Goal: Information Seeking & Learning: Learn about a topic

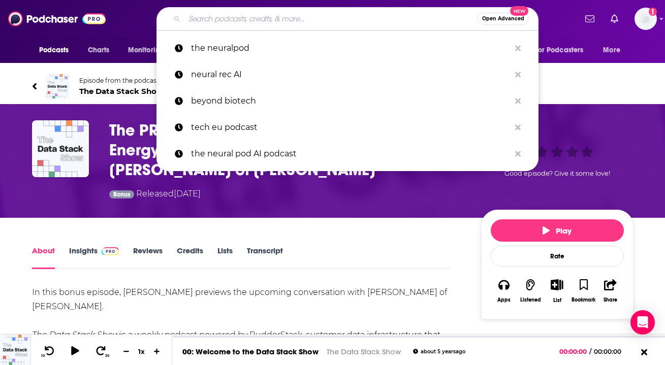
click at [263, 14] on input "Search podcasts, credits, & more..." at bounding box center [330, 19] width 293 height 16
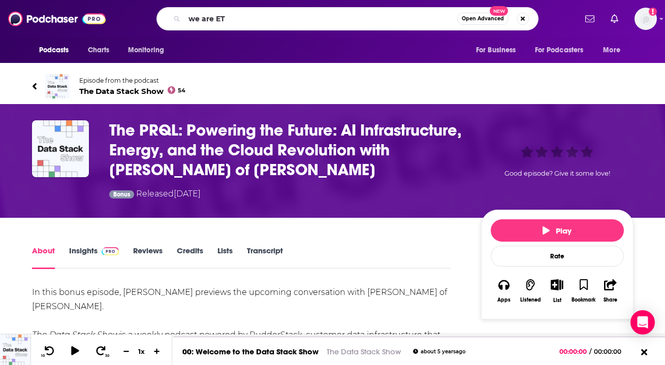
type input "we are ETH"
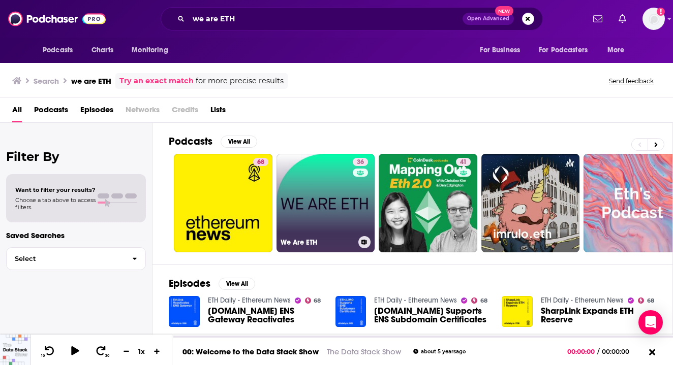
click at [332, 221] on link "36 We Are ETH" at bounding box center [325, 203] width 99 height 99
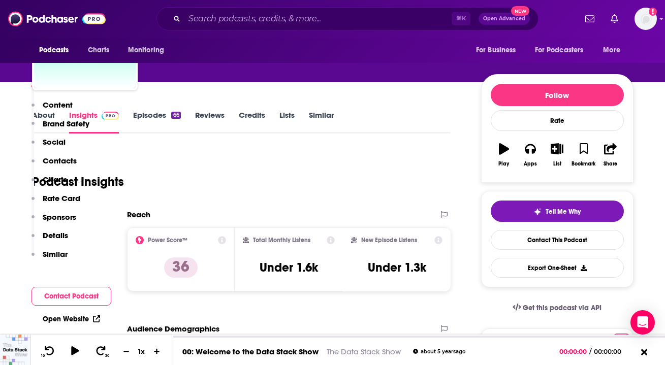
scroll to position [34, 0]
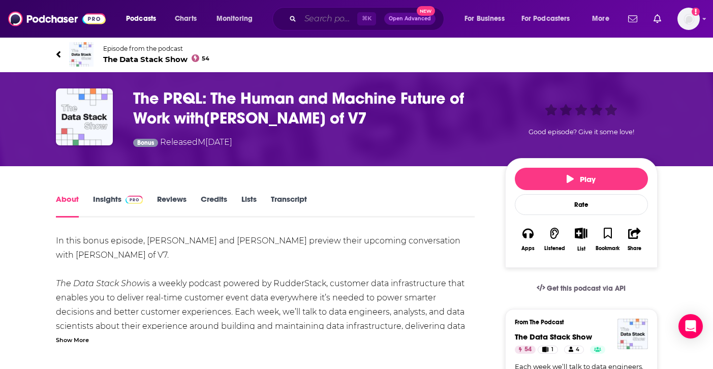
click at [333, 22] on input "Search podcasts, credits, & more..." at bounding box center [328, 19] width 57 height 16
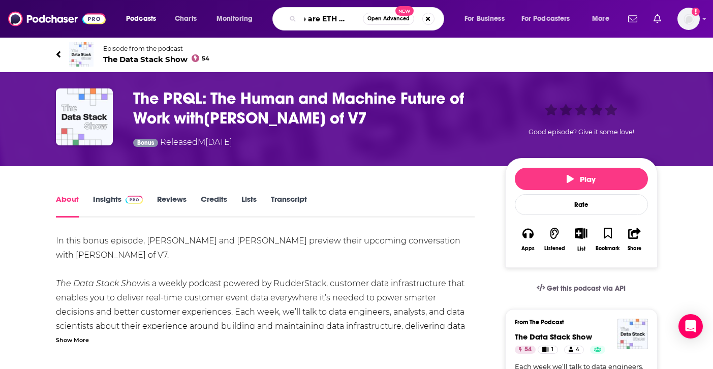
type input "we are ETH Zurich"
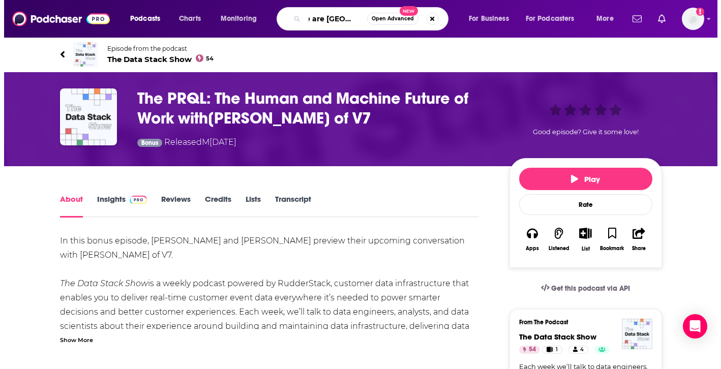
scroll to position [0, 14]
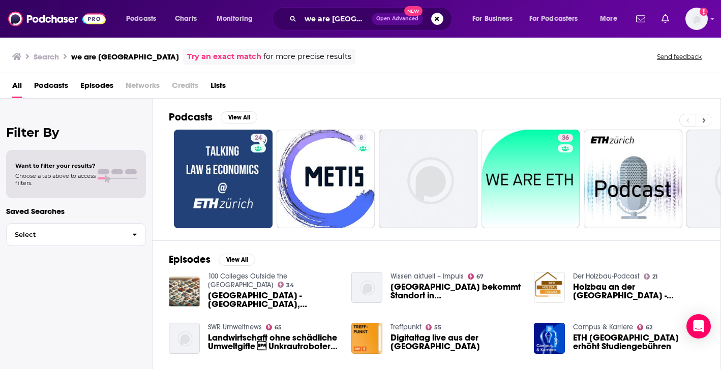
click at [707, 121] on button at bounding box center [703, 120] width 17 height 13
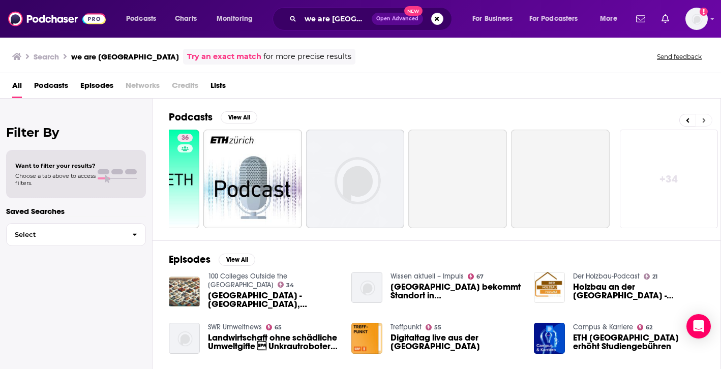
scroll to position [0, 382]
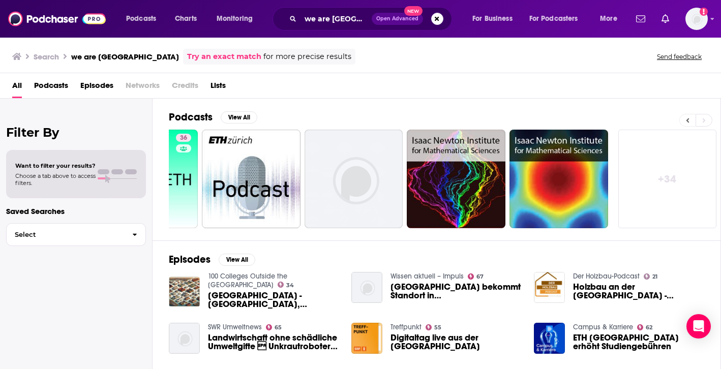
click at [692, 118] on button at bounding box center [687, 120] width 16 height 13
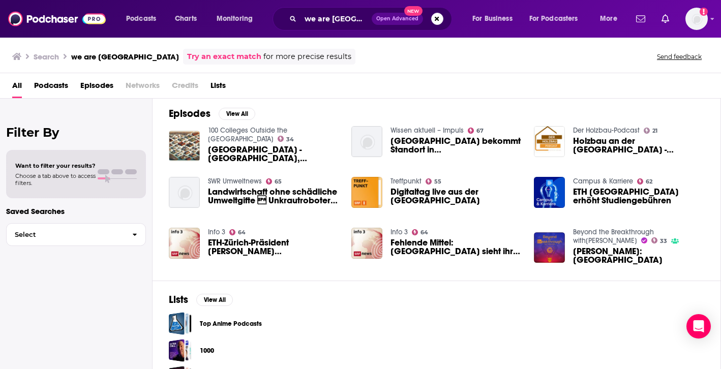
scroll to position [0, 0]
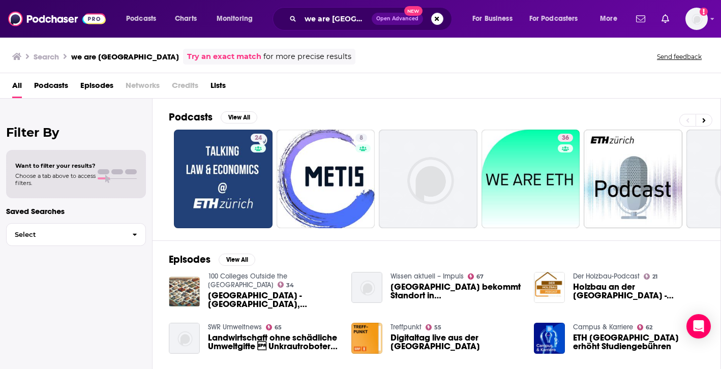
click at [90, 84] on span "Episodes" at bounding box center [96, 87] width 33 height 21
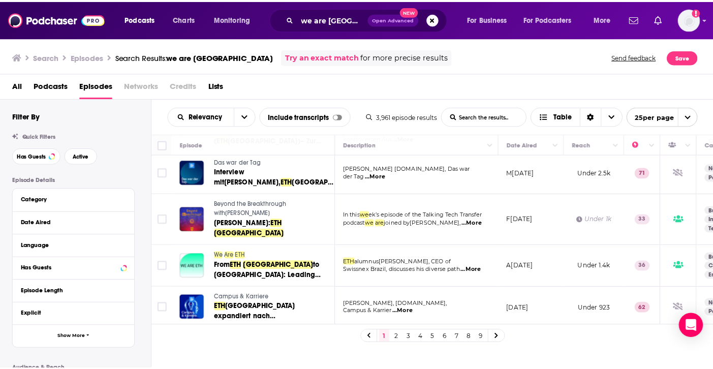
scroll to position [388, 0]
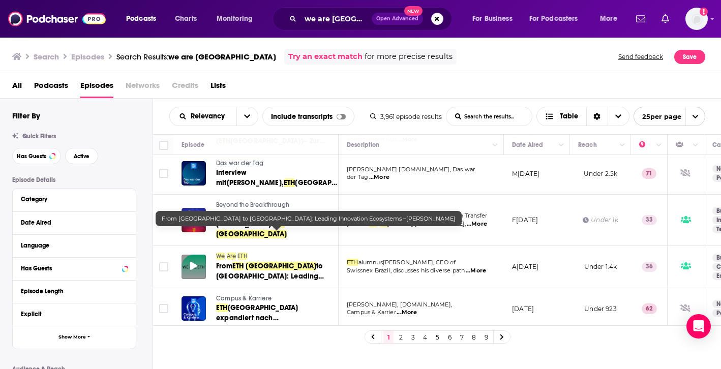
click at [184, 255] on div at bounding box center [193, 267] width 24 height 24
click at [243, 262] on span "ETH" at bounding box center [238, 266] width 12 height 9
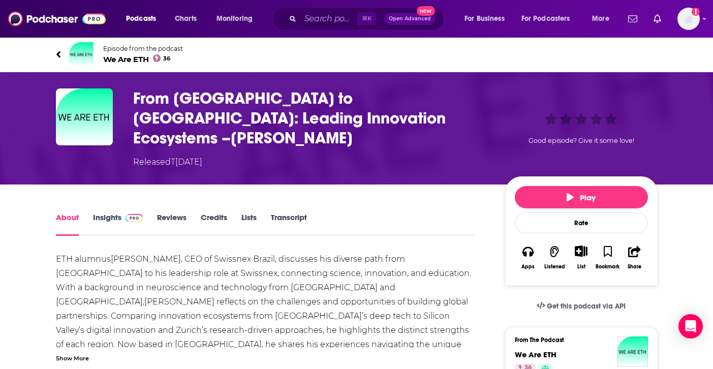
click at [119, 212] on link "Insights" at bounding box center [118, 223] width 50 height 23
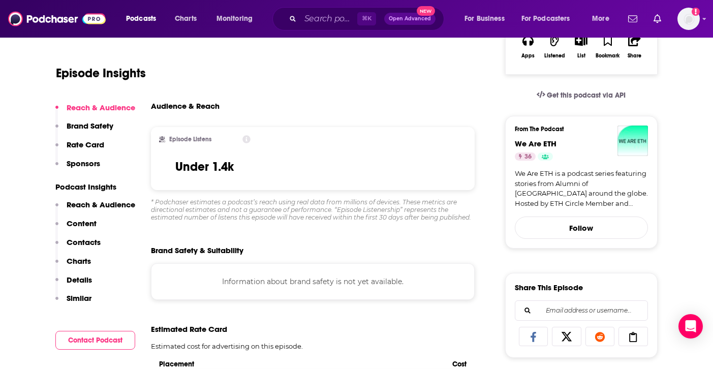
scroll to position [11, 0]
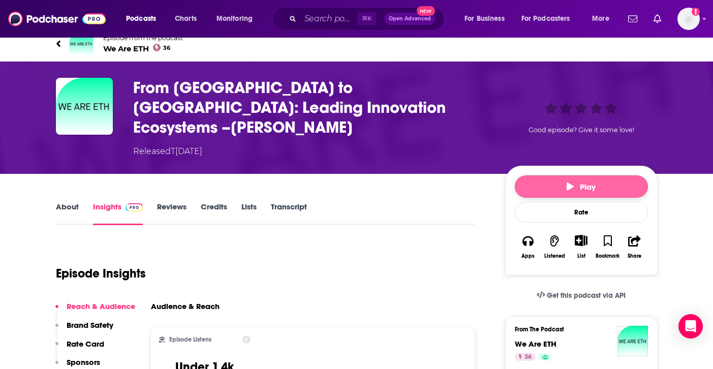
click at [529, 175] on button "Play" at bounding box center [581, 186] width 133 height 22
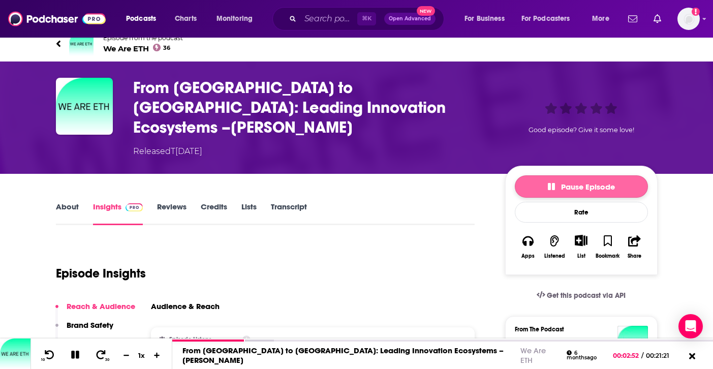
click at [560, 182] on span "Pause Episode" at bounding box center [581, 187] width 67 height 10
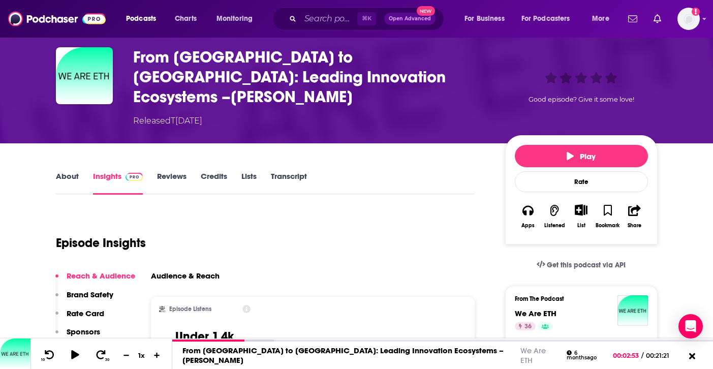
scroll to position [0, 0]
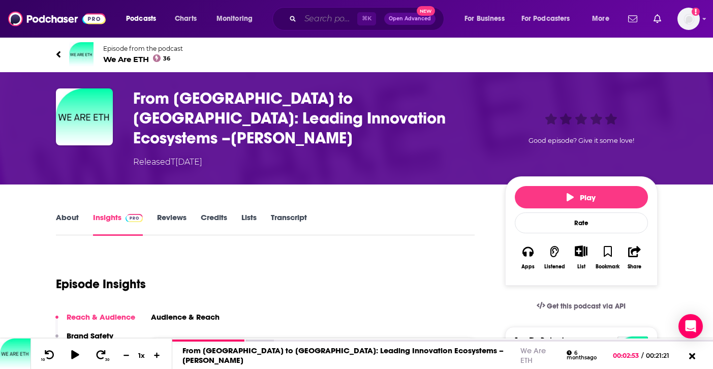
click at [317, 22] on input "Search podcasts, credits, & more..." at bounding box center [328, 19] width 57 height 16
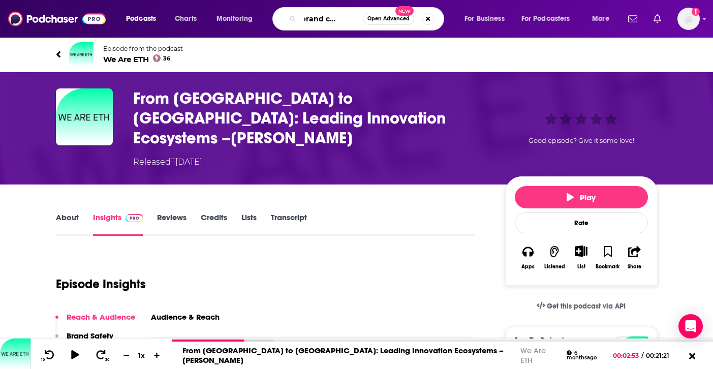
type input "the brand called you"
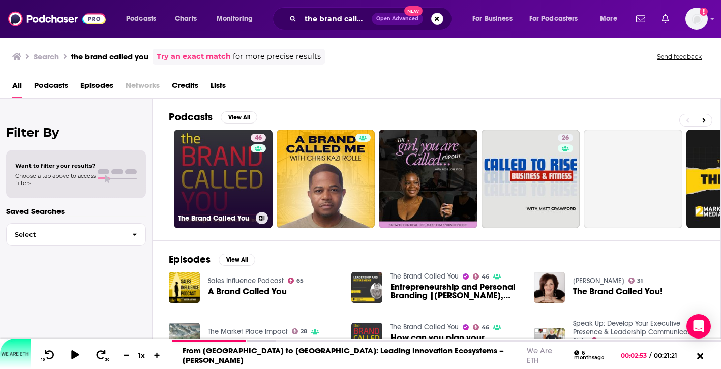
click at [247, 169] on link "46 The Brand Called You" at bounding box center [223, 179] width 99 height 99
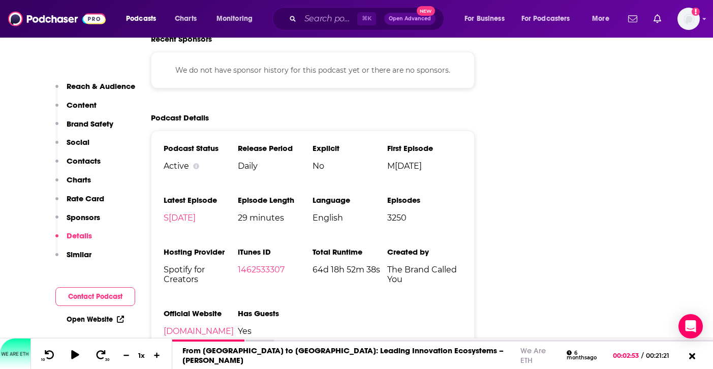
scroll to position [1511, 0]
